Goal: Check status: Check status

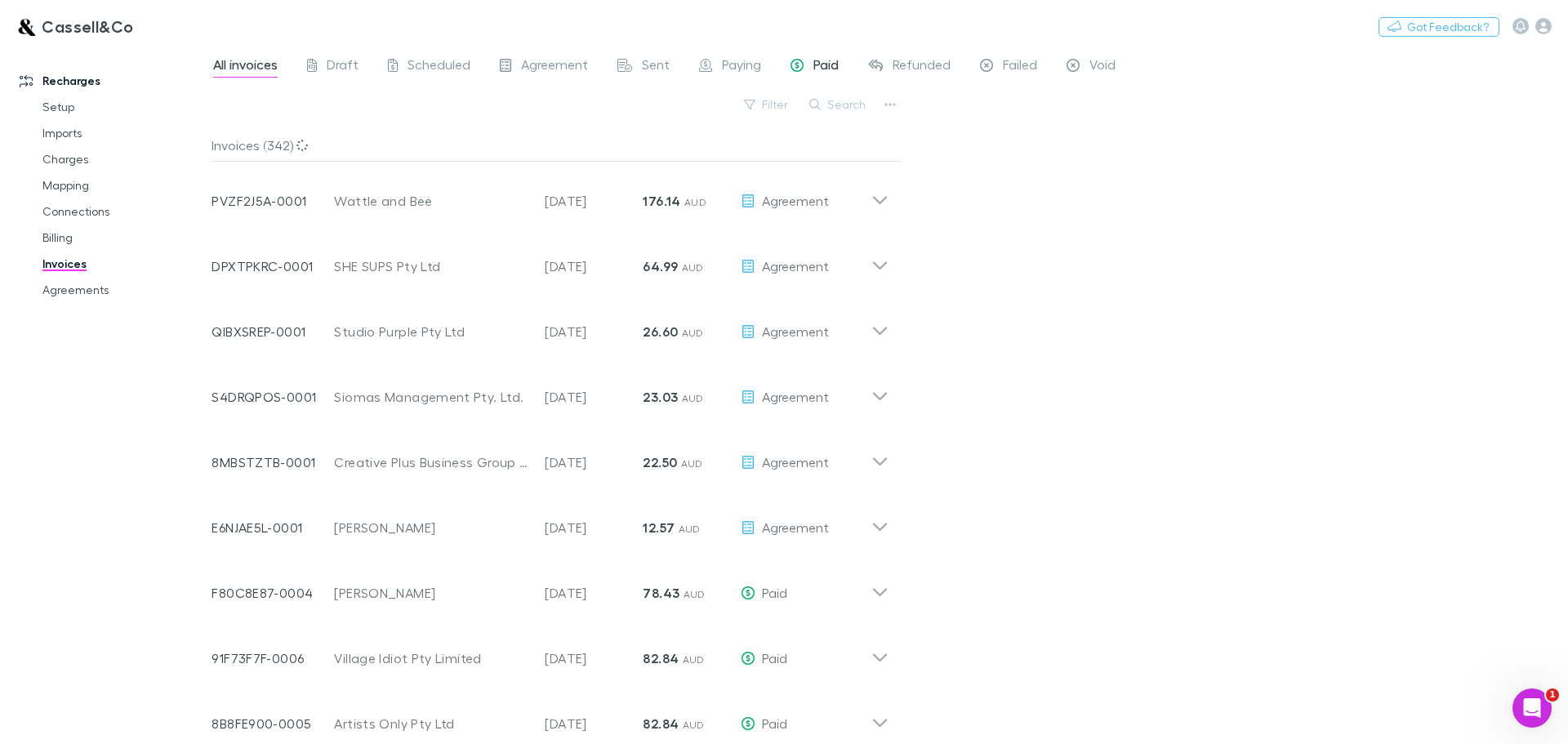
click at [829, 59] on span "Paid" at bounding box center [826, 67] width 25 height 21
click at [844, 104] on button "Search" at bounding box center [838, 105] width 74 height 19
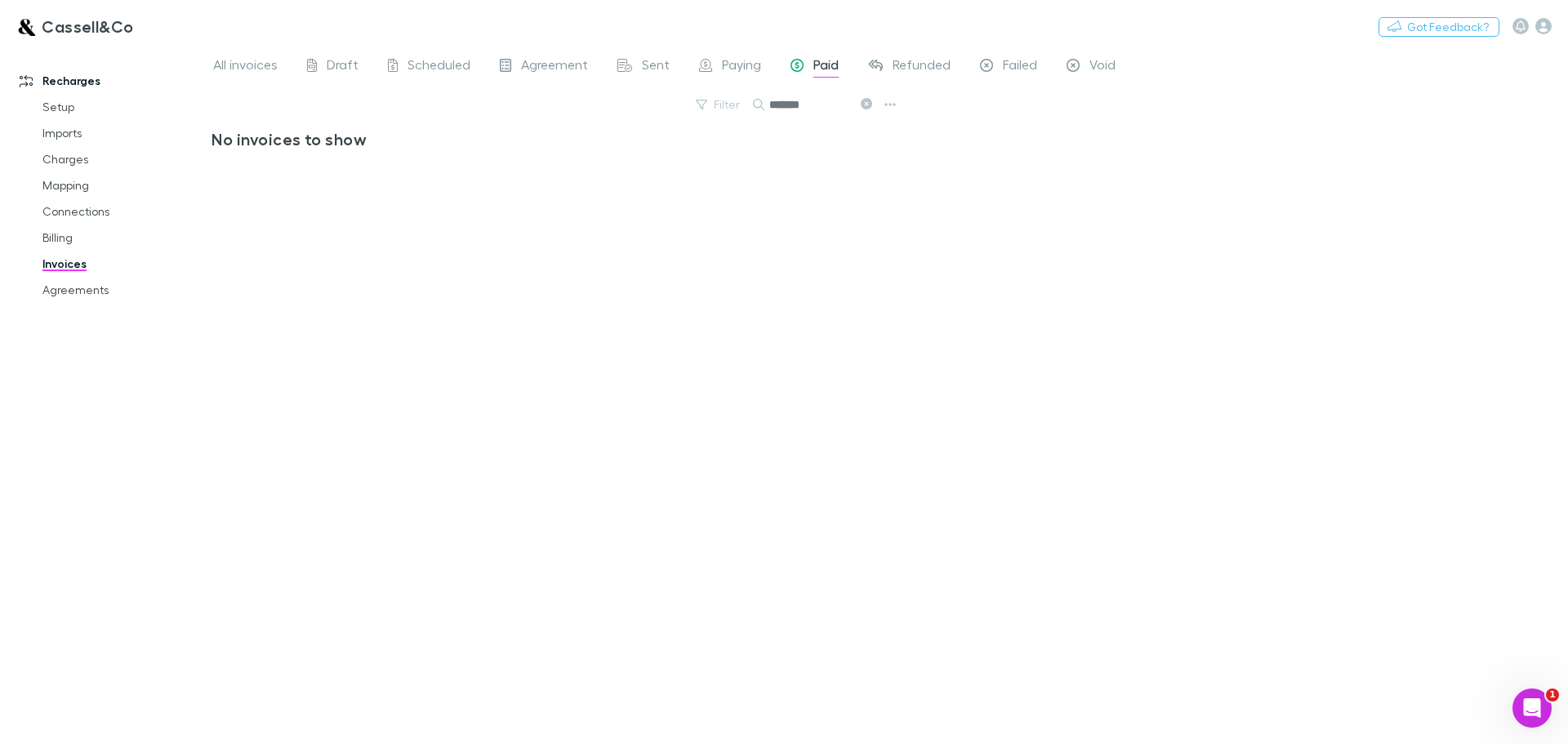
type input "*******"
click at [1004, 65] on span "Failed" at bounding box center [1020, 67] width 34 height 21
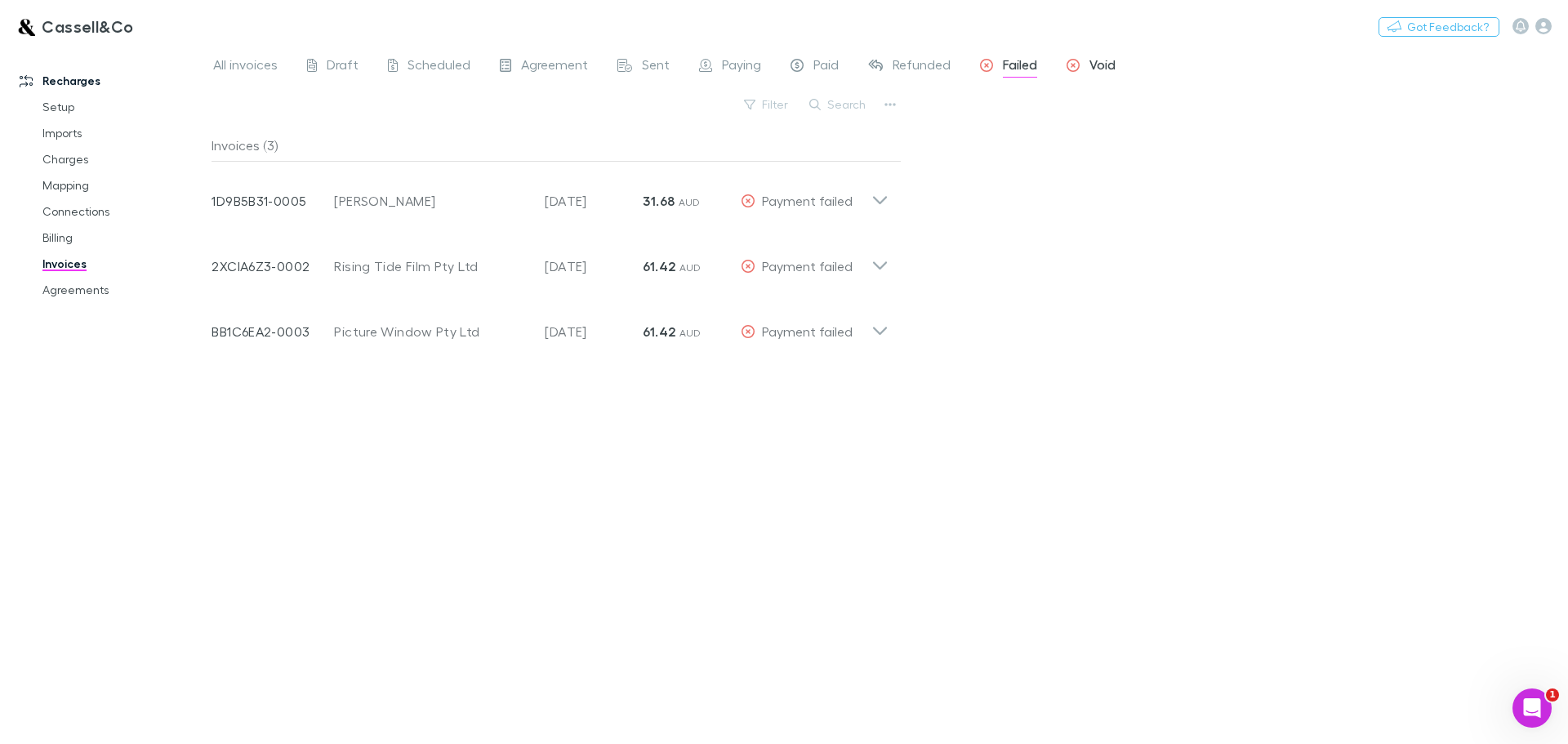
click at [1083, 61] on div "Void" at bounding box center [1091, 67] width 49 height 21
click at [915, 61] on span "Refunded" at bounding box center [922, 67] width 58 height 21
click at [1023, 63] on span "Failed" at bounding box center [1020, 67] width 34 height 21
click at [937, 61] on span "Refunded" at bounding box center [922, 67] width 58 height 21
click at [1099, 64] on span "Void" at bounding box center [1103, 67] width 26 height 21
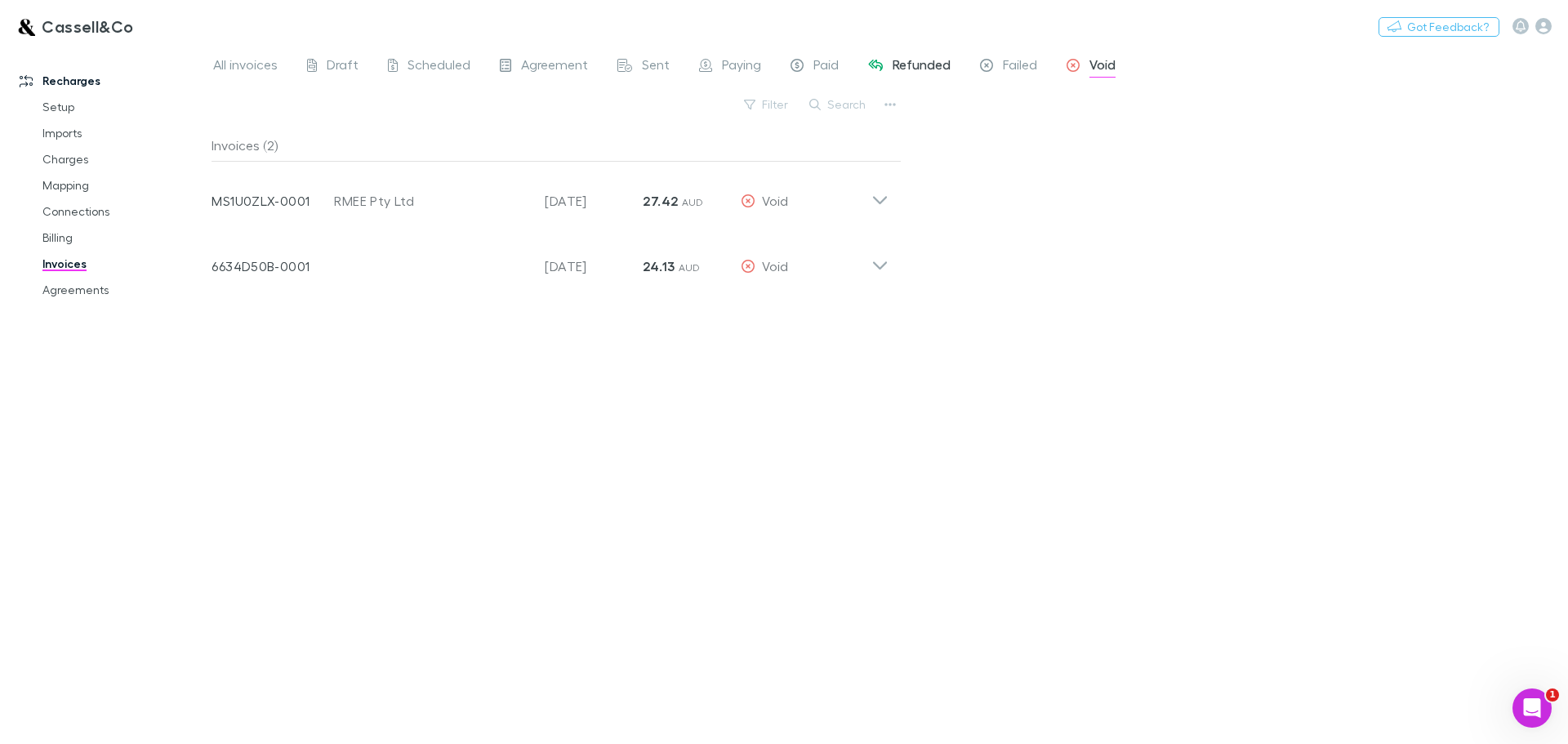
click at [889, 65] on div "Refunded" at bounding box center [910, 67] width 82 height 21
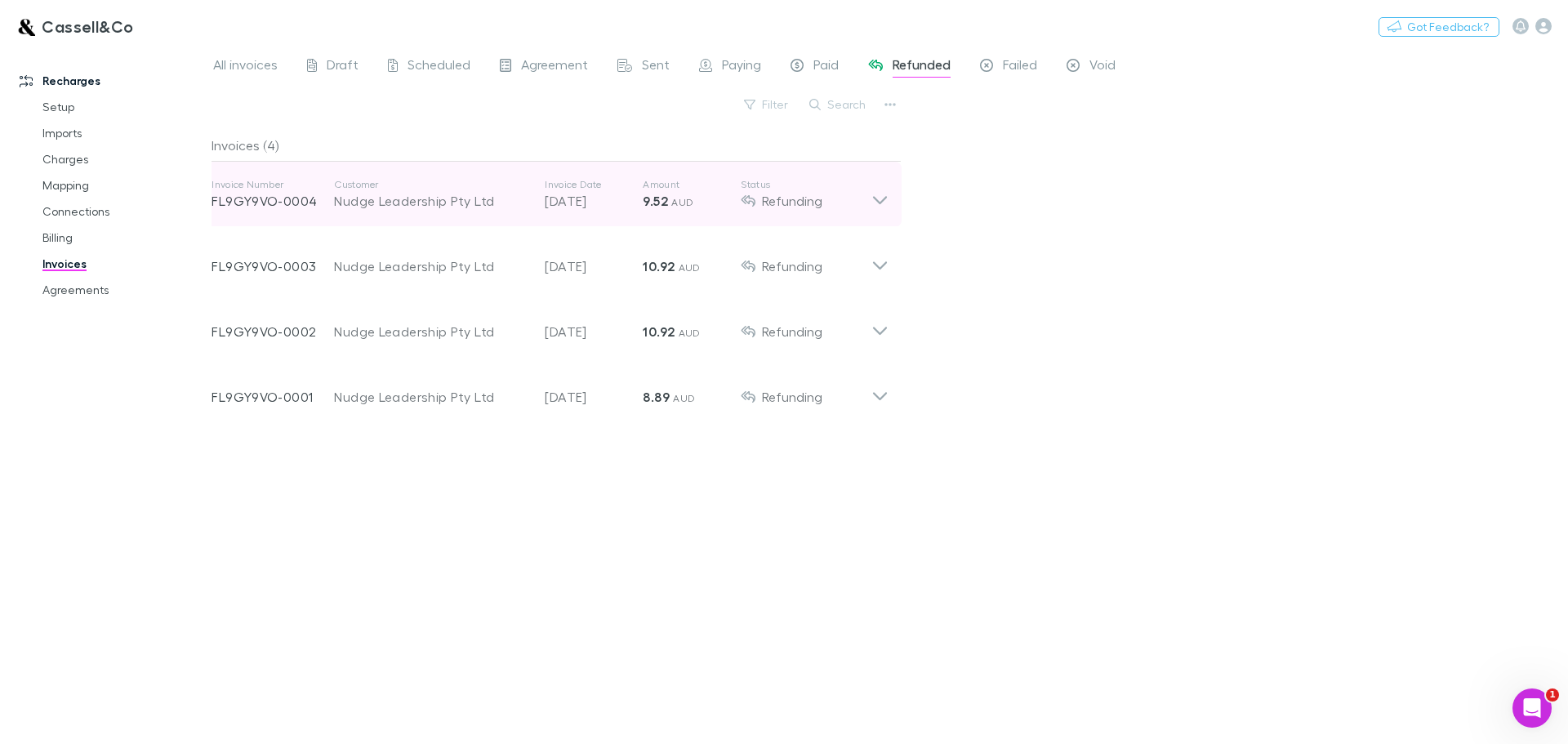
click at [881, 196] on icon at bounding box center [880, 194] width 17 height 32
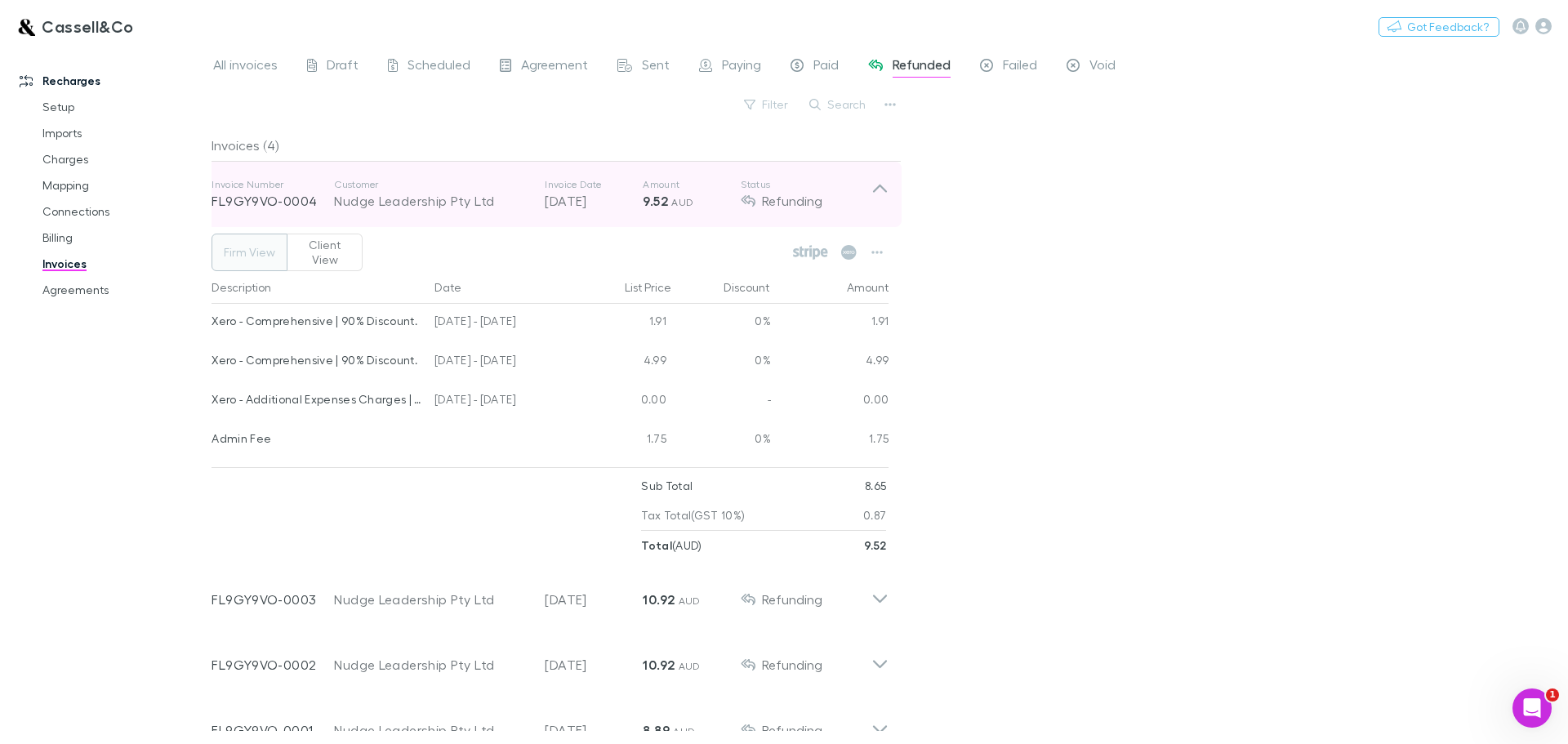
click at [881, 196] on icon at bounding box center [880, 194] width 17 height 32
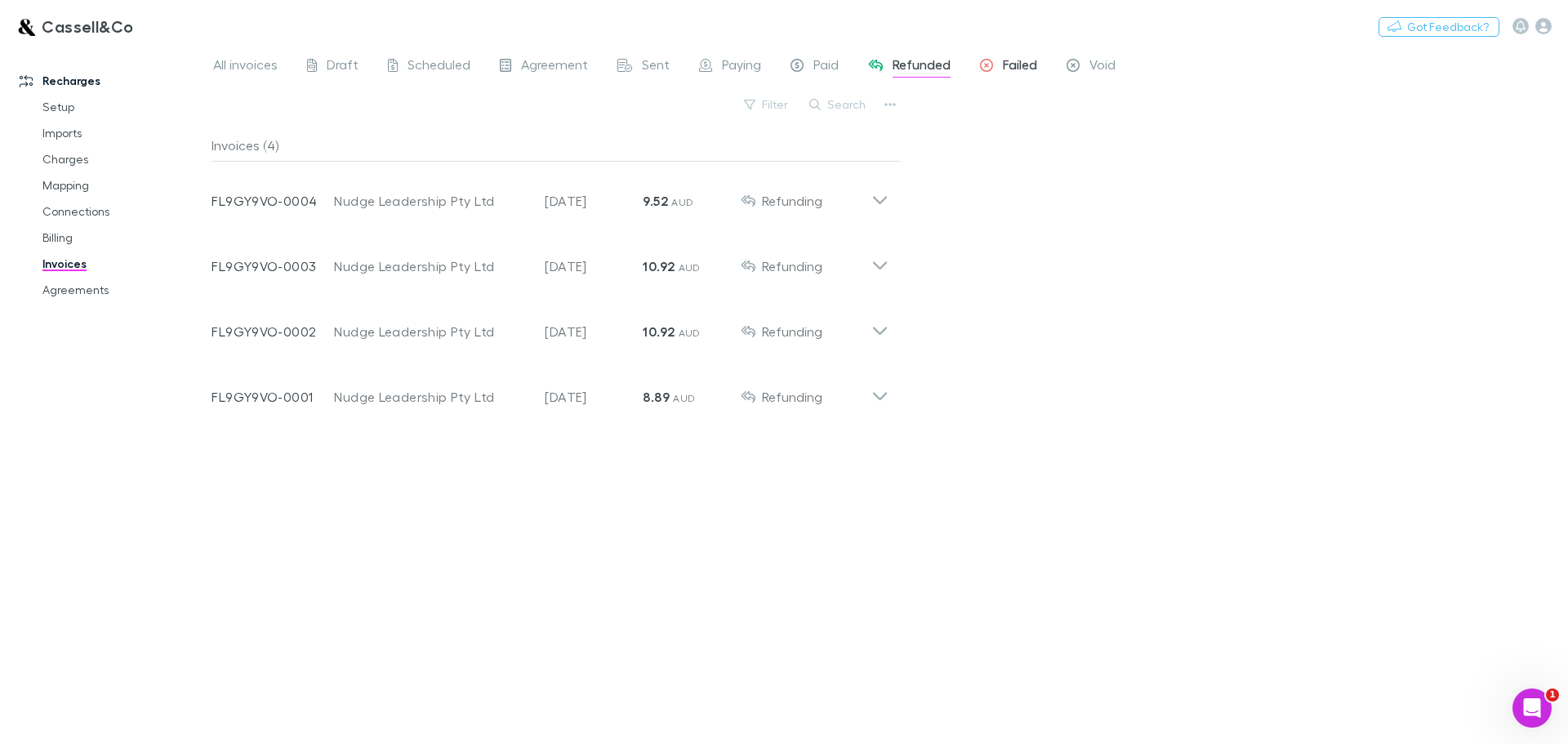
click at [1030, 69] on span "Failed" at bounding box center [1020, 67] width 34 height 21
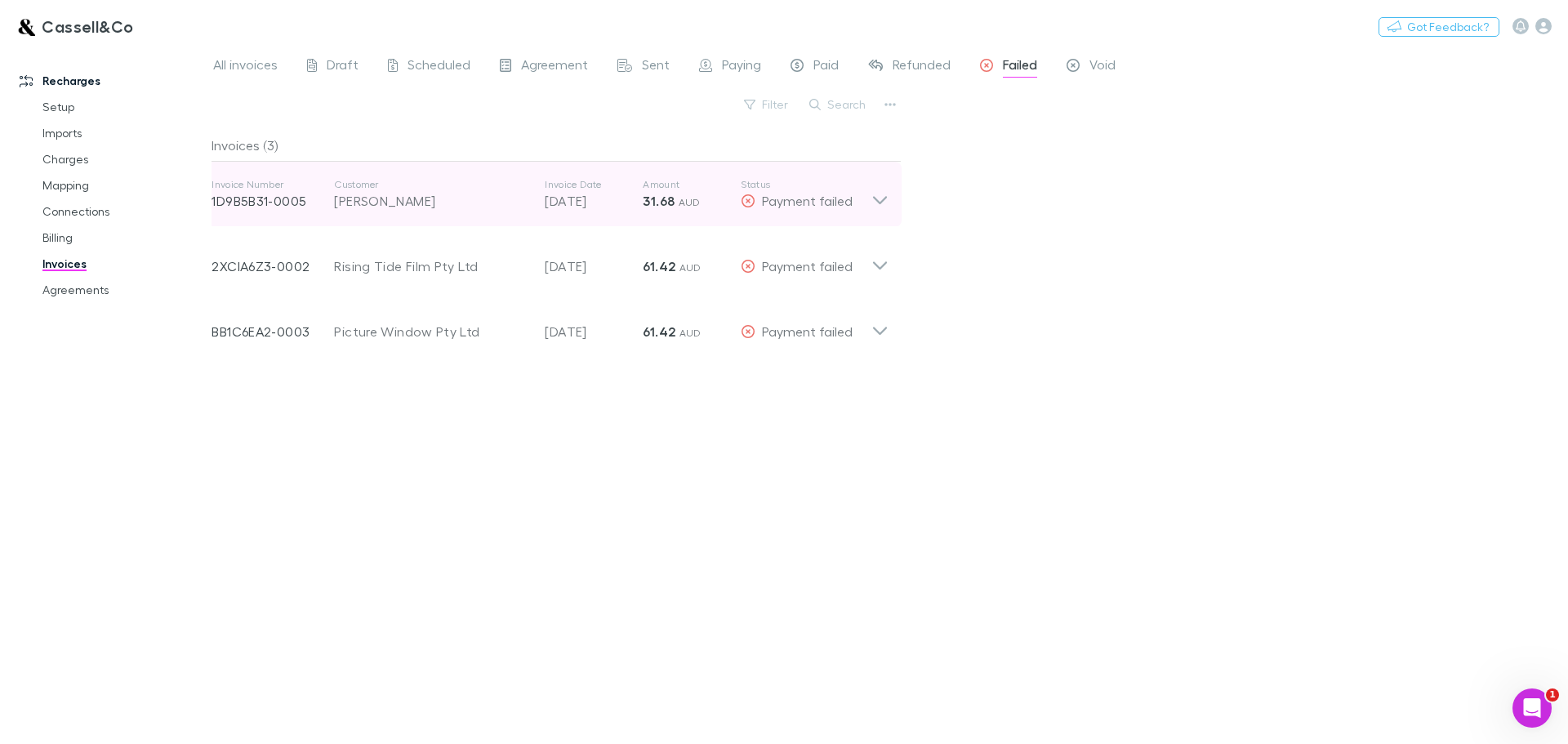
click at [874, 202] on icon at bounding box center [880, 194] width 17 height 32
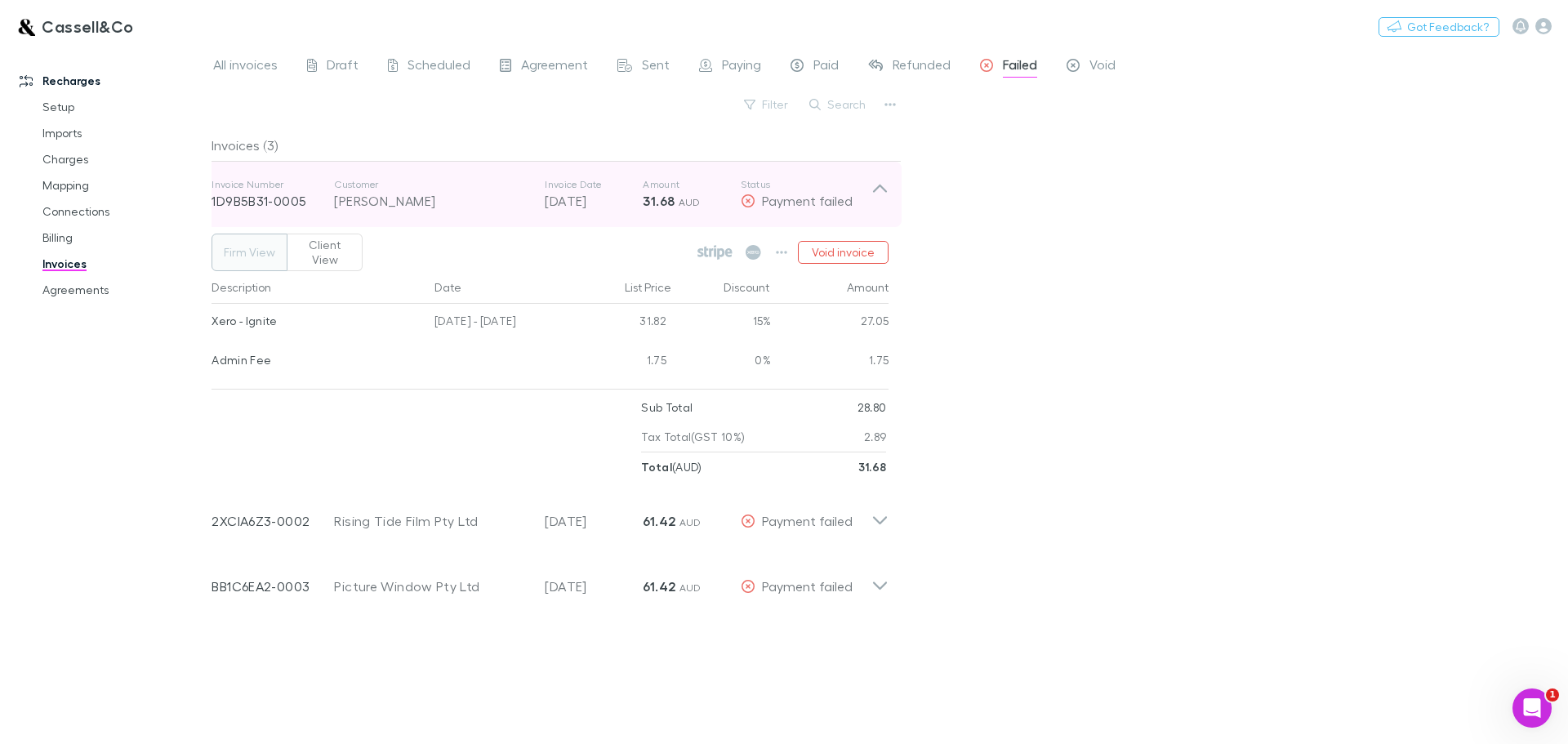
click at [874, 202] on icon at bounding box center [880, 194] width 17 height 32
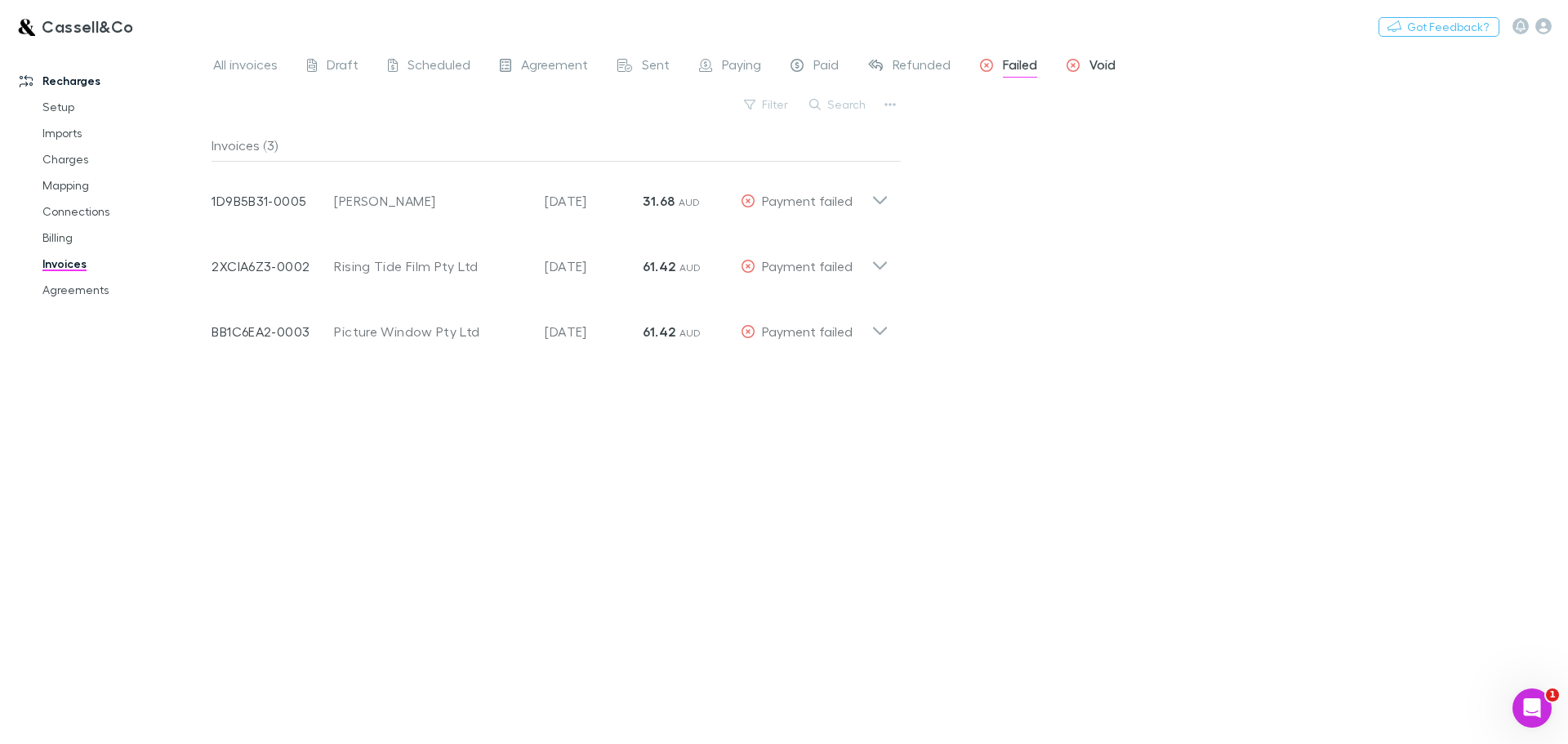
click at [1080, 71] on div "Void" at bounding box center [1091, 67] width 49 height 21
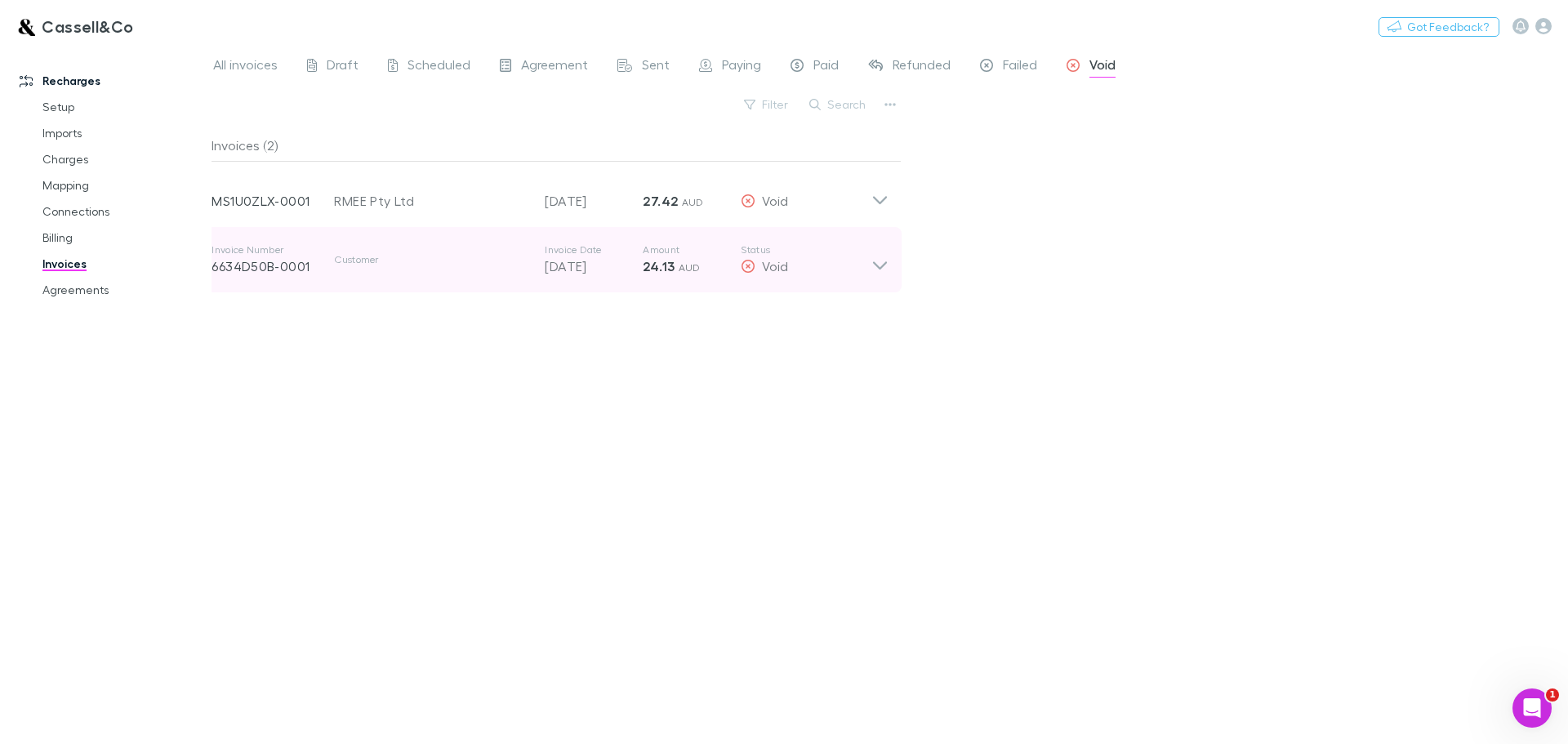
click at [888, 272] on icon at bounding box center [880, 259] width 17 height 32
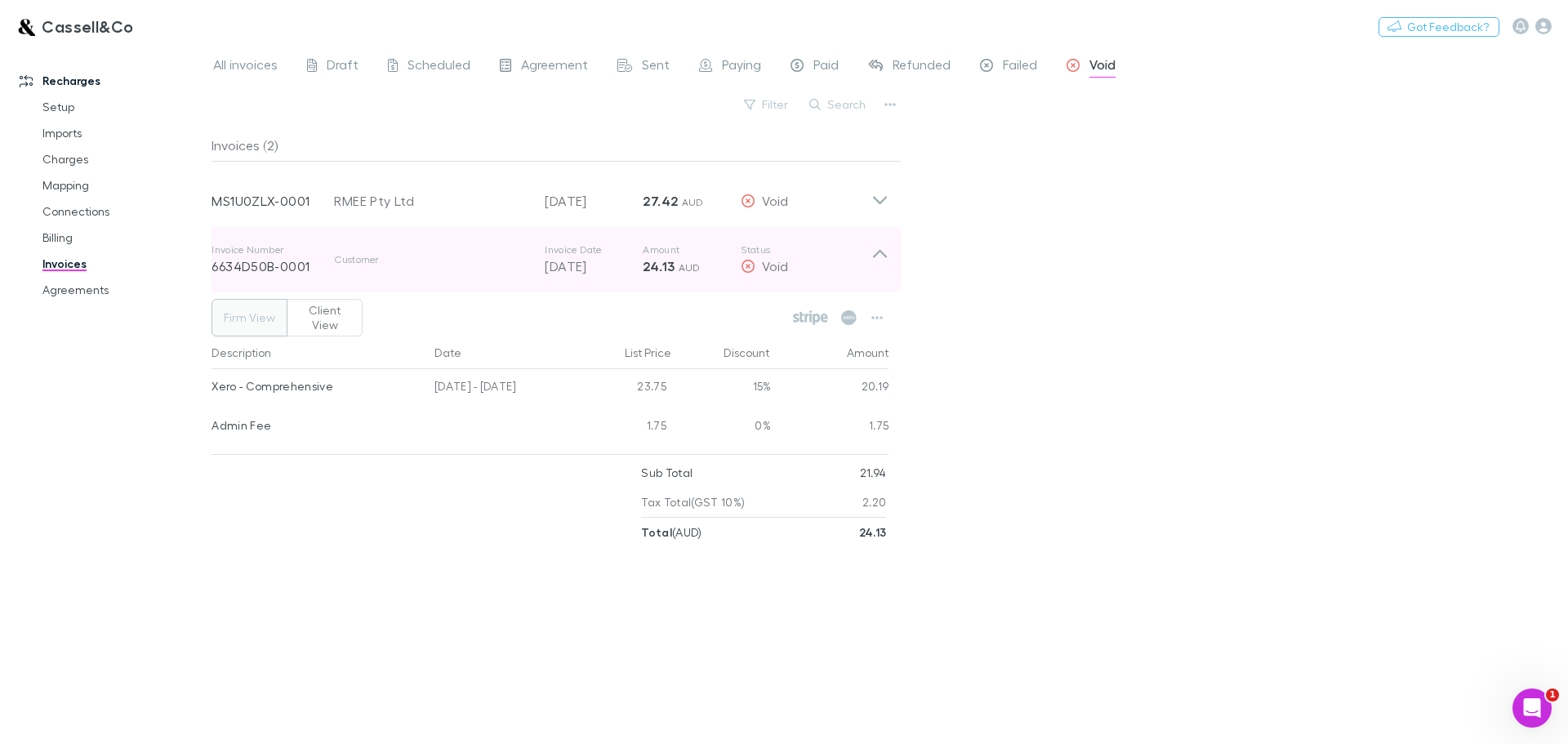
click at [888, 272] on icon at bounding box center [880, 259] width 17 height 32
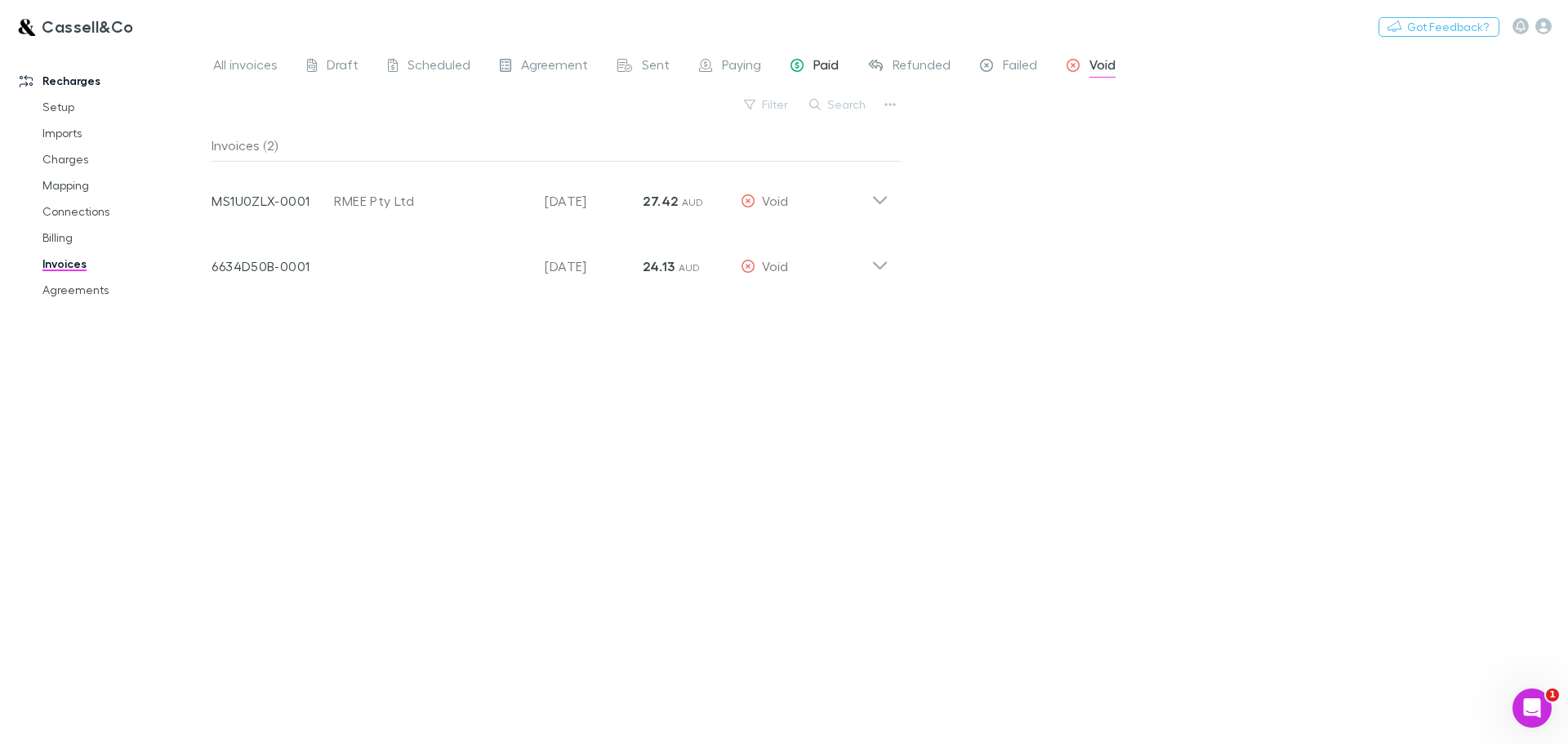
click at [823, 70] on span "Paid" at bounding box center [826, 67] width 25 height 21
